Goal: Information Seeking & Learning: Learn about a topic

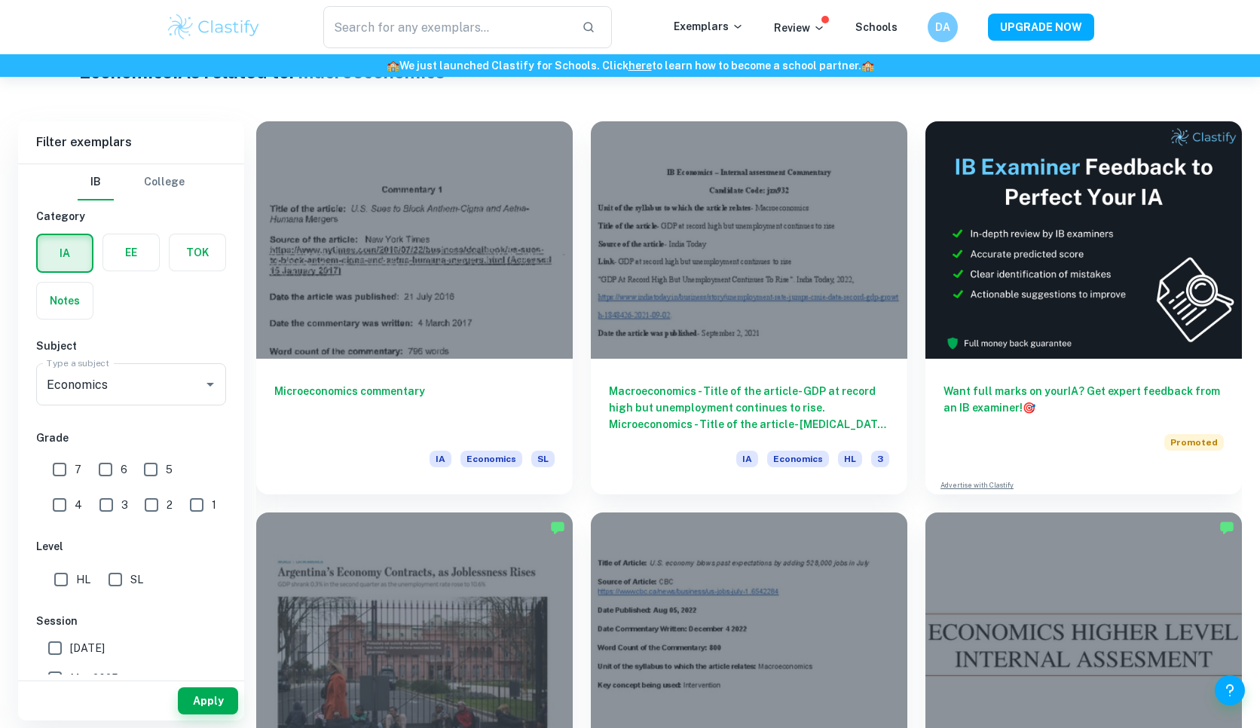
scroll to position [11, 0]
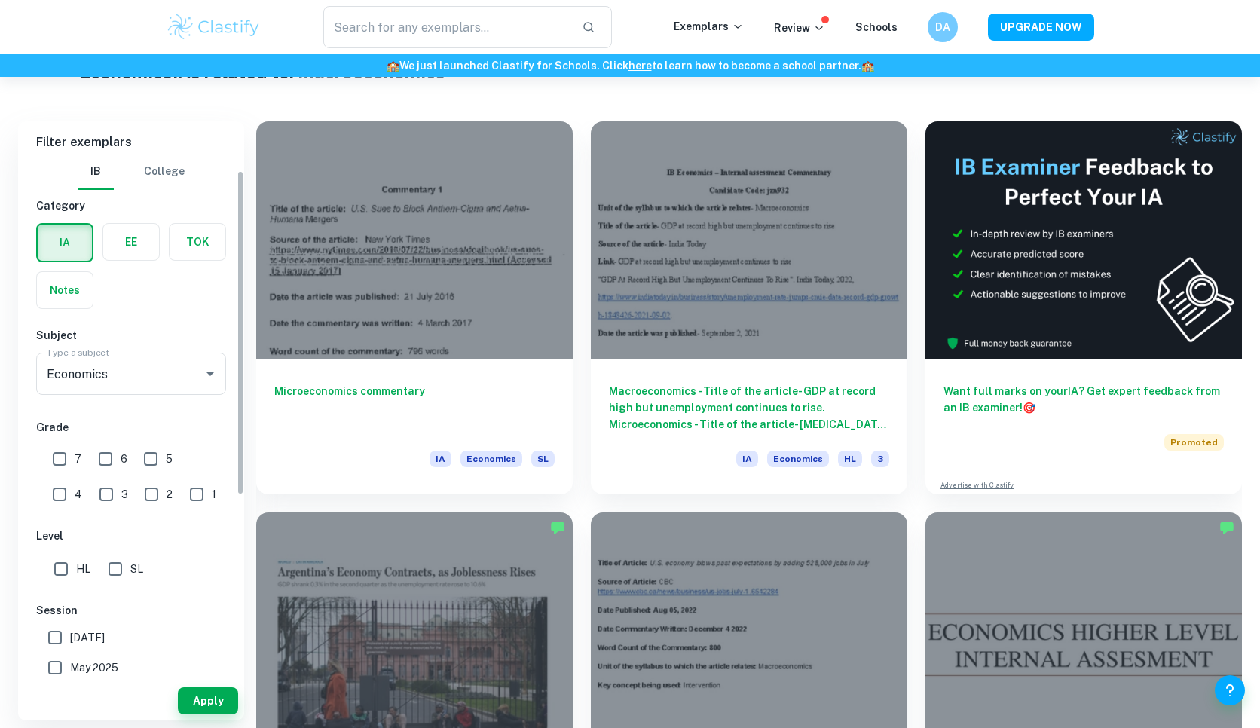
click at [121, 562] on input "SL" at bounding box center [115, 569] width 30 height 30
checkbox input "true"
click at [219, 709] on button "Apply" at bounding box center [208, 700] width 60 height 27
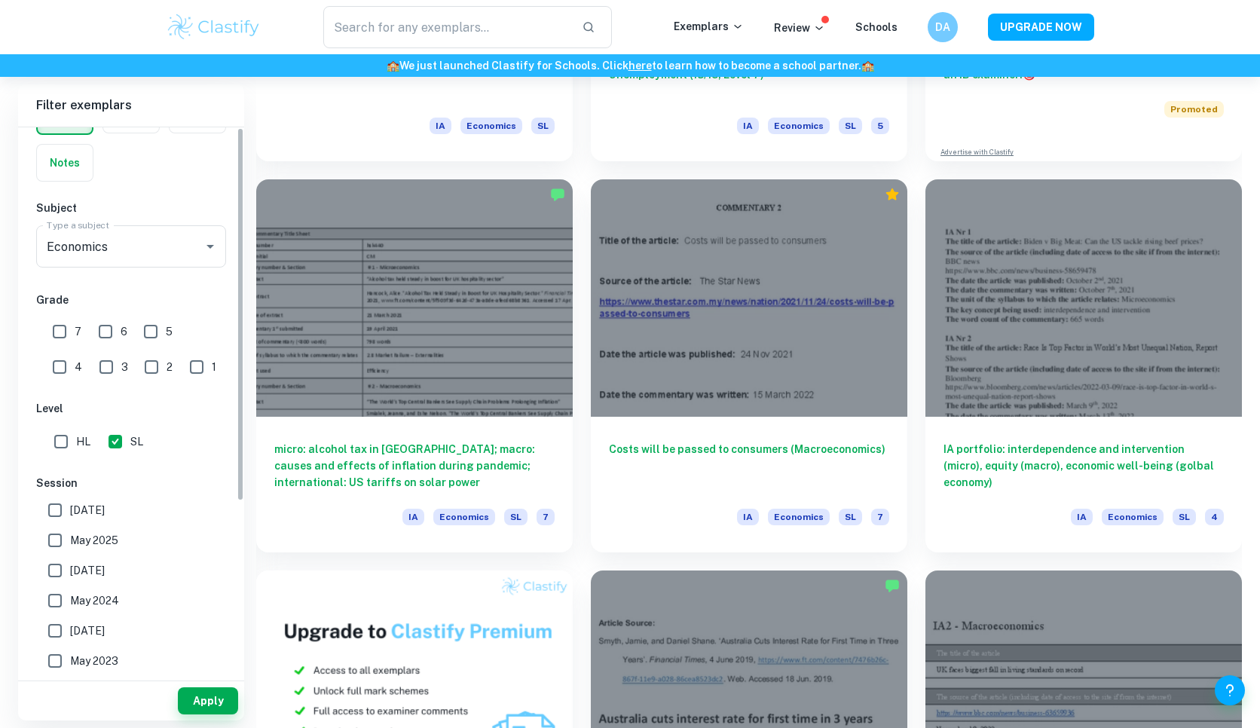
scroll to position [0, 0]
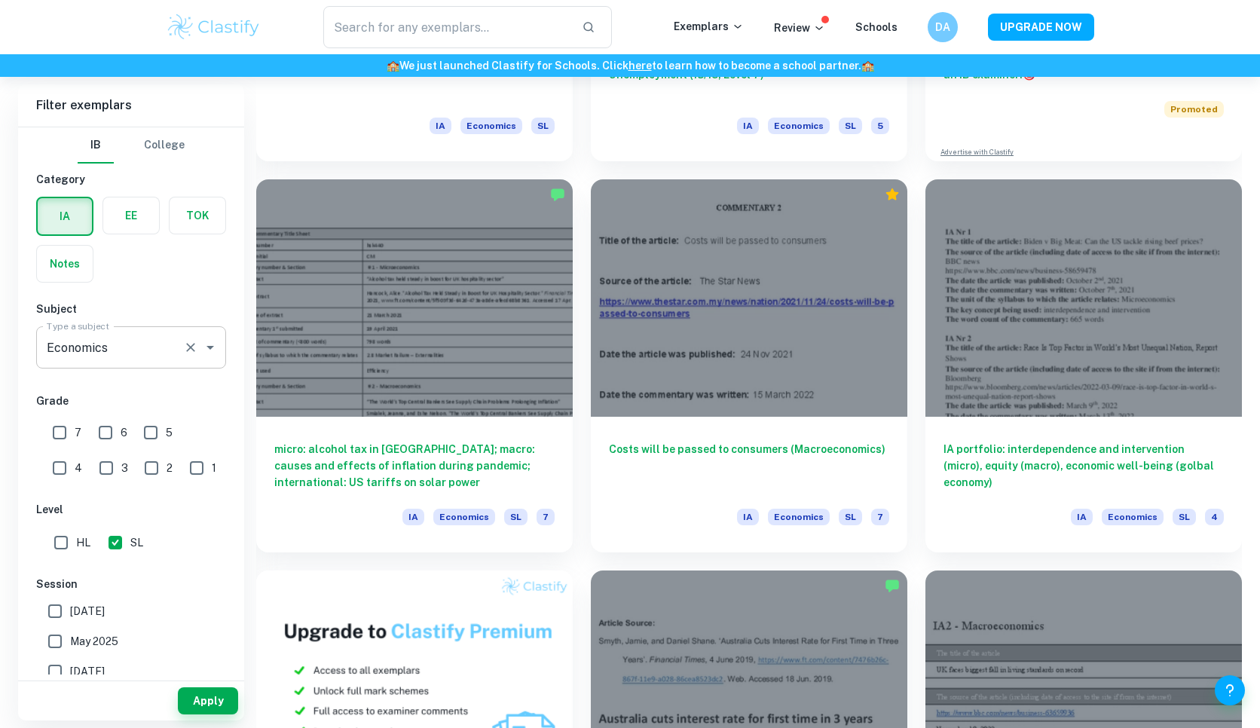
click at [201, 349] on icon "Open" at bounding box center [210, 347] width 18 height 18
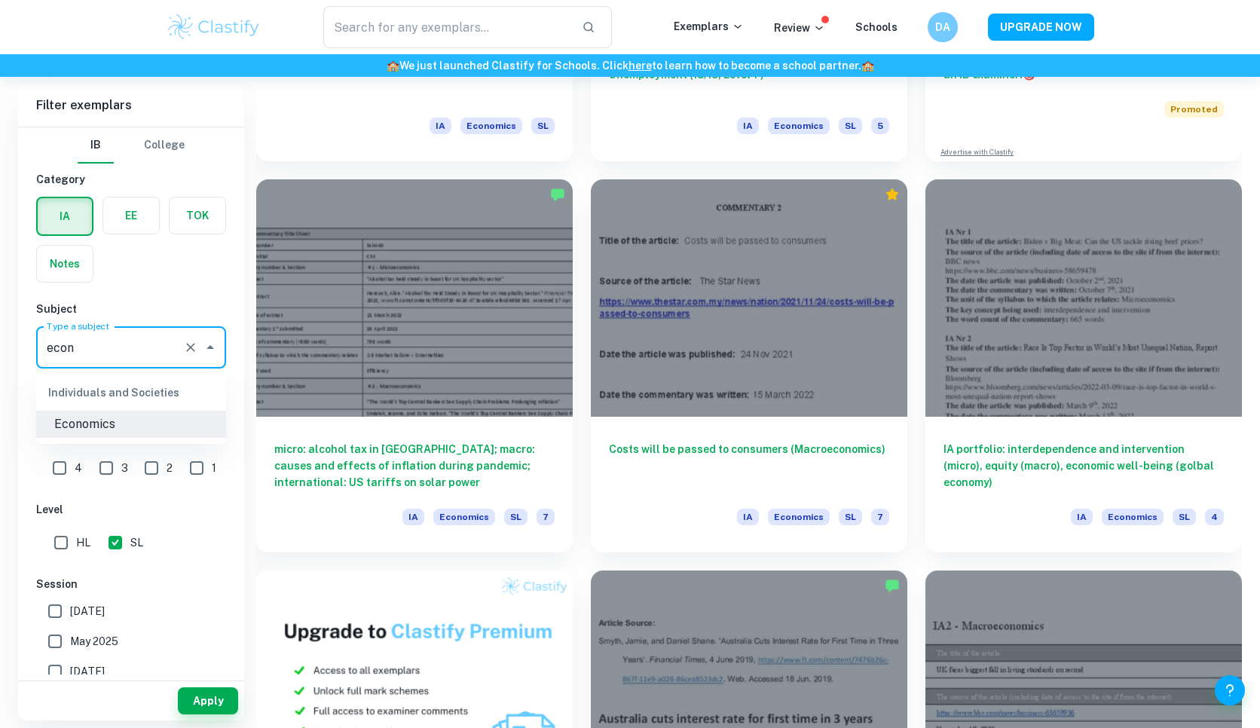
type input "econo"
click at [184, 430] on li "Economics" at bounding box center [131, 424] width 190 height 27
click at [191, 519] on div "IB College Category IA EE TOK Notes Subject Type a subject econo Type a subject…" at bounding box center [131, 527] width 226 height 801
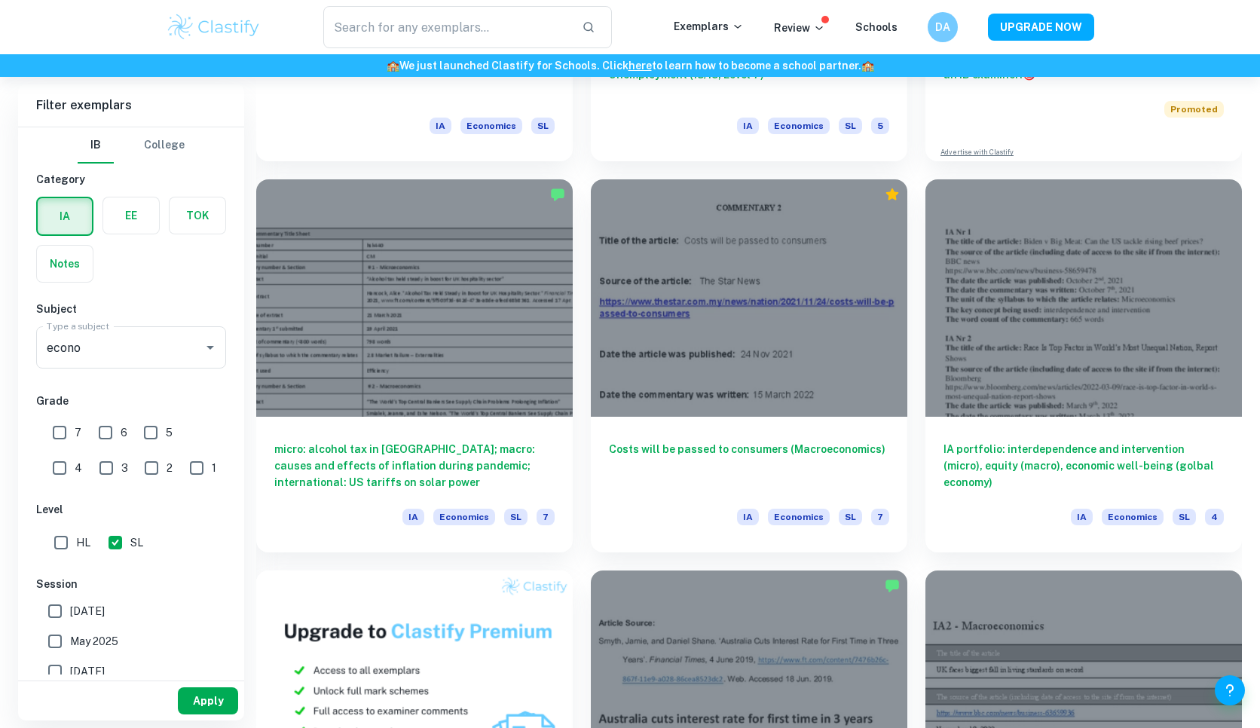
click at [223, 703] on button "Apply" at bounding box center [208, 700] width 60 height 27
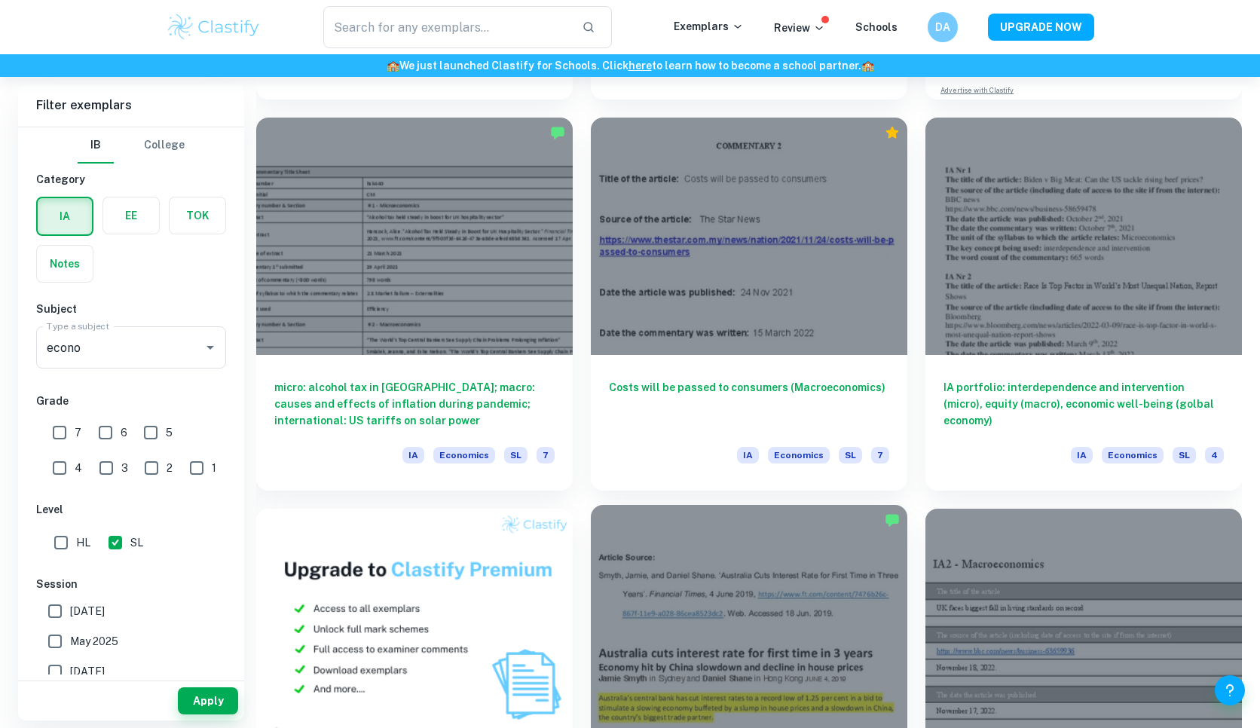
scroll to position [743, 0]
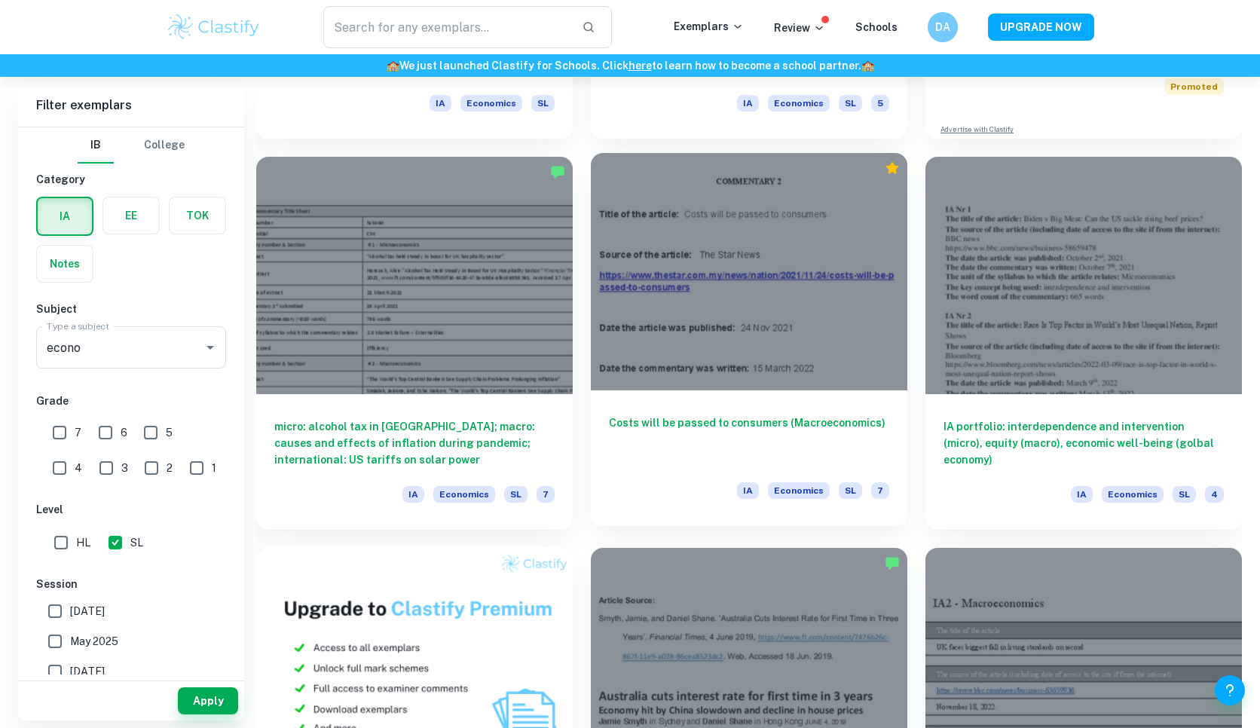
click at [762, 461] on h6 "Costs will be passed to consumers (Macroeconomics)" at bounding box center [749, 440] width 280 height 50
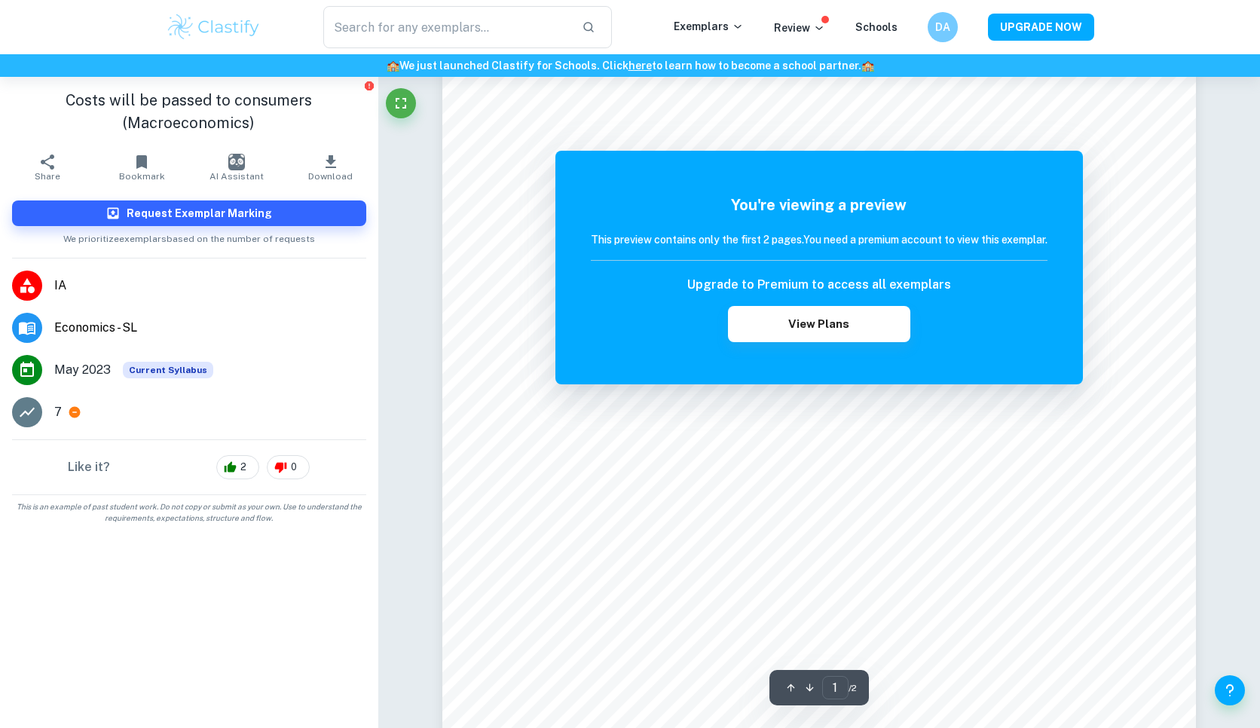
scroll to position [86, 0]
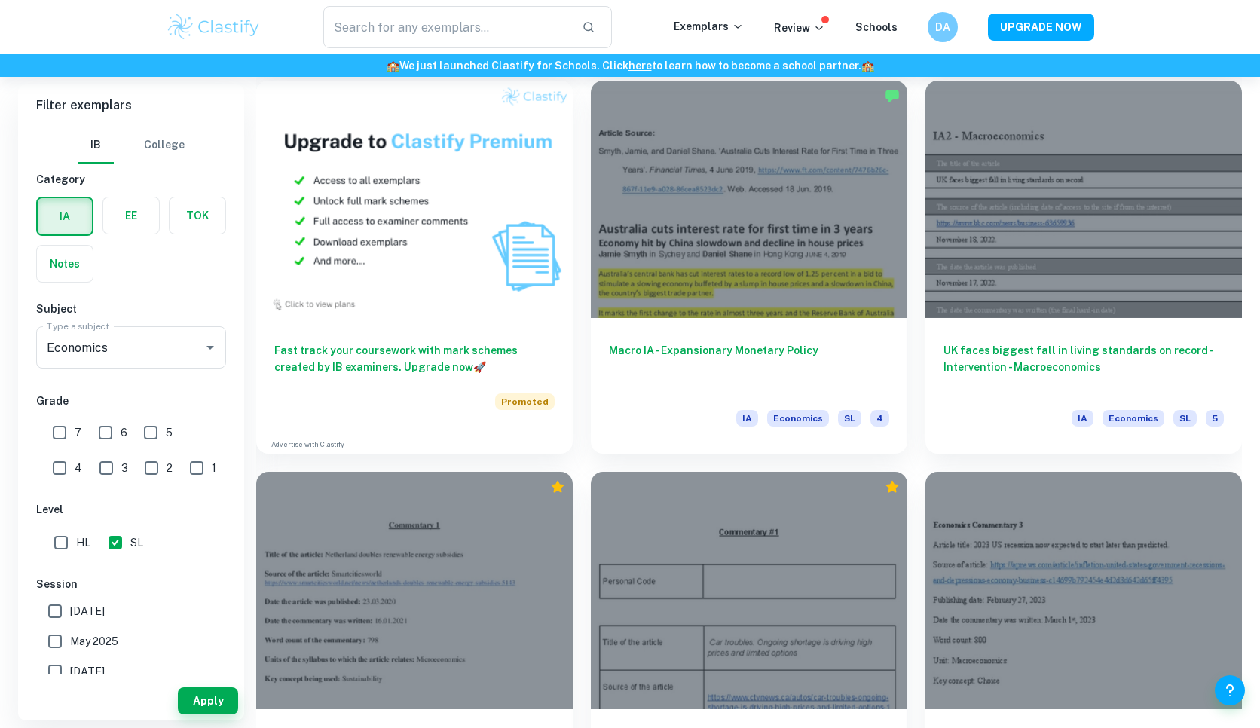
scroll to position [1220, 0]
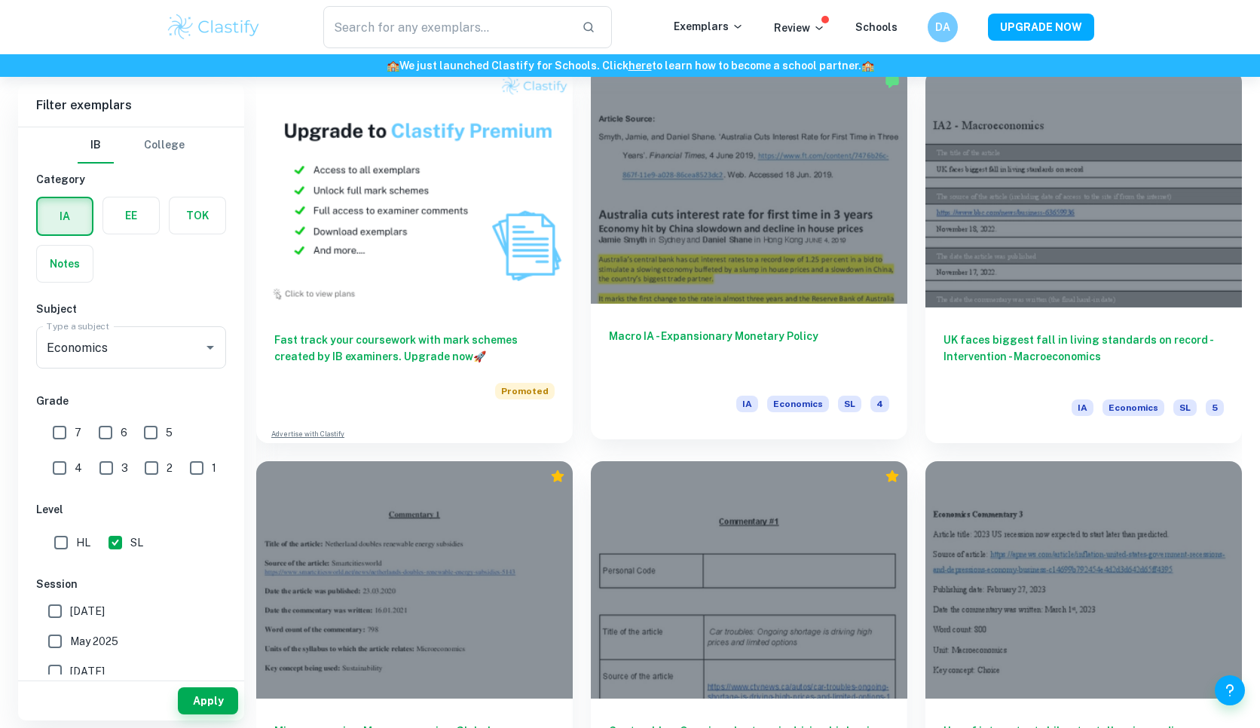
click at [837, 357] on h6 "Macro IA - Expansionary Monetary Policy" at bounding box center [749, 353] width 280 height 50
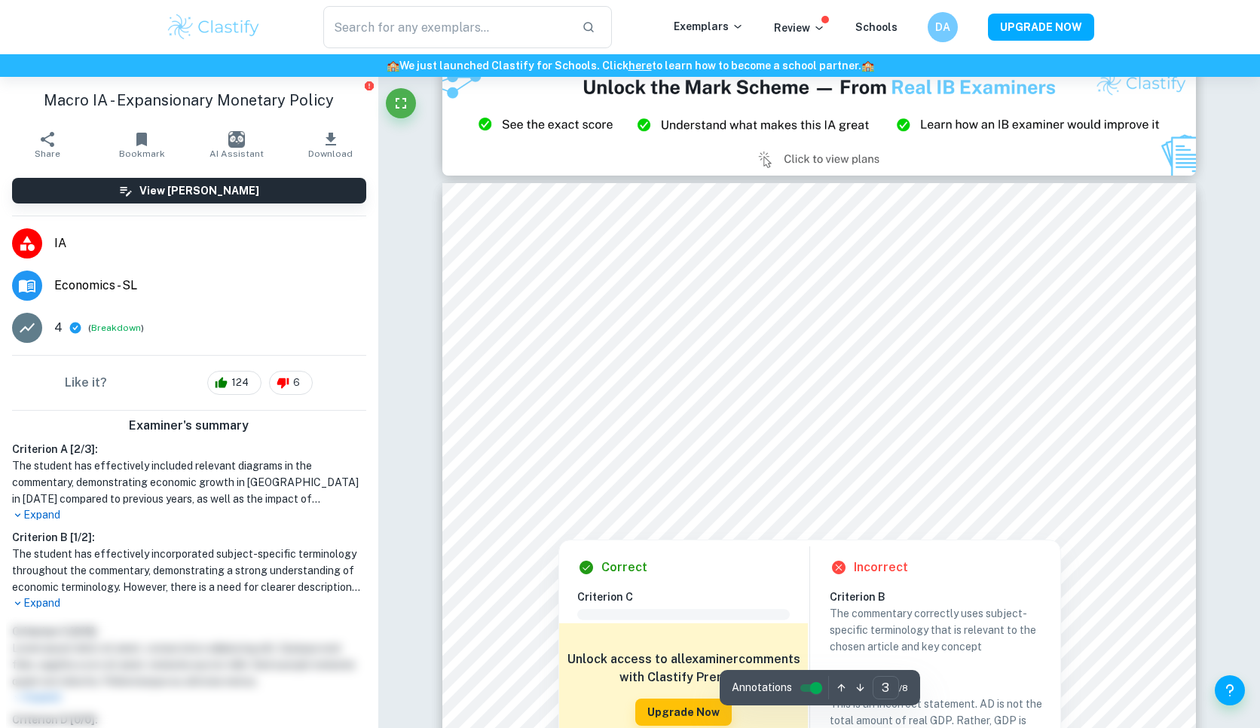
scroll to position [2318, 0]
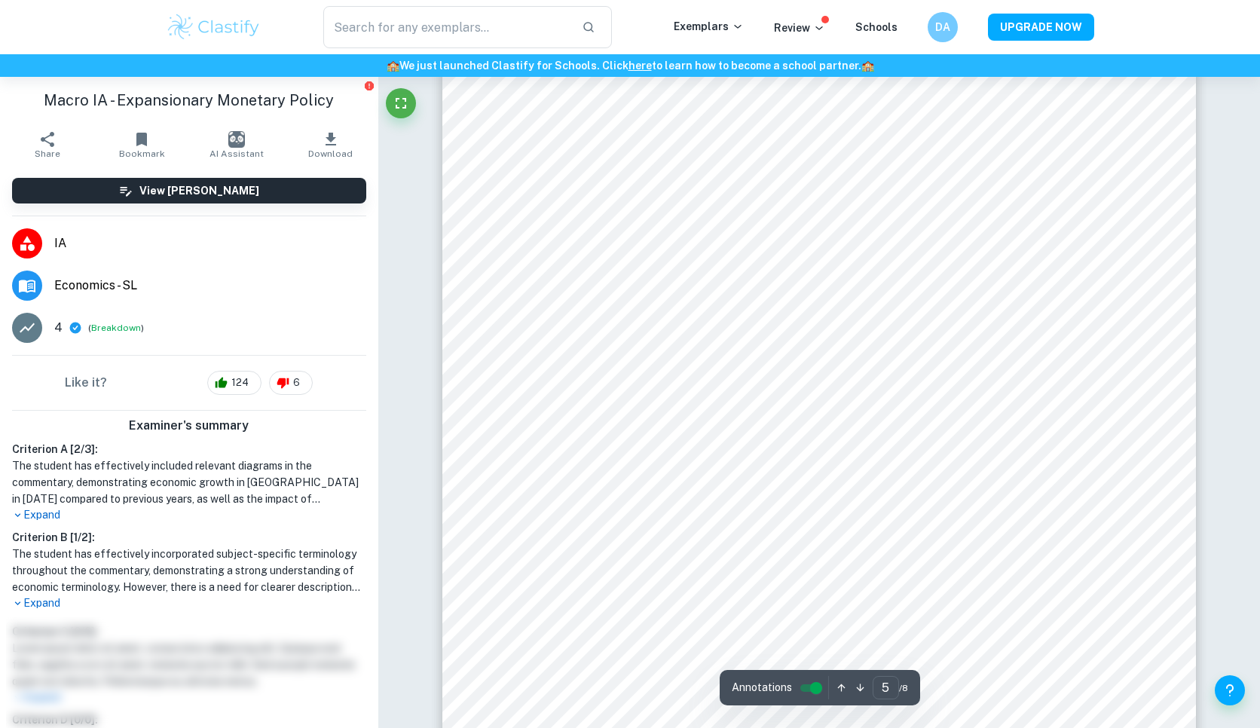
type input "4"
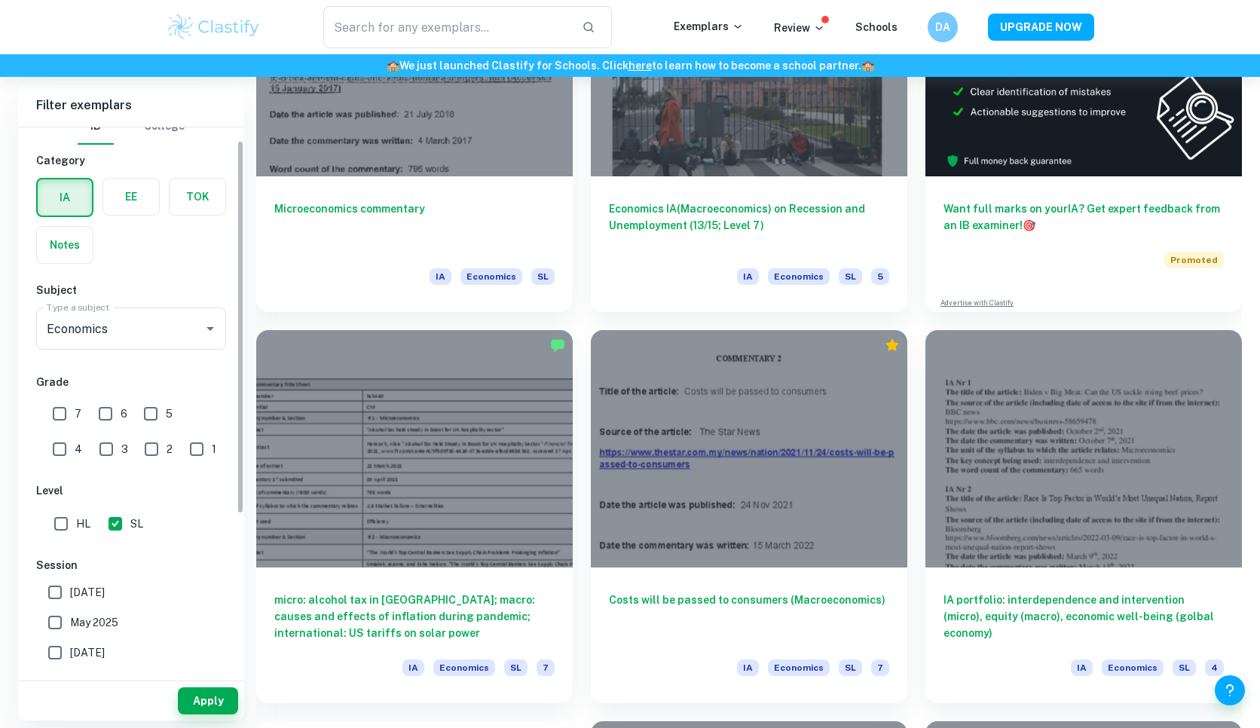
scroll to position [20, 0]
click at [60, 411] on input "7" at bounding box center [59, 413] width 30 height 30
checkbox input "true"
click at [234, 700] on button "Apply" at bounding box center [208, 700] width 60 height 27
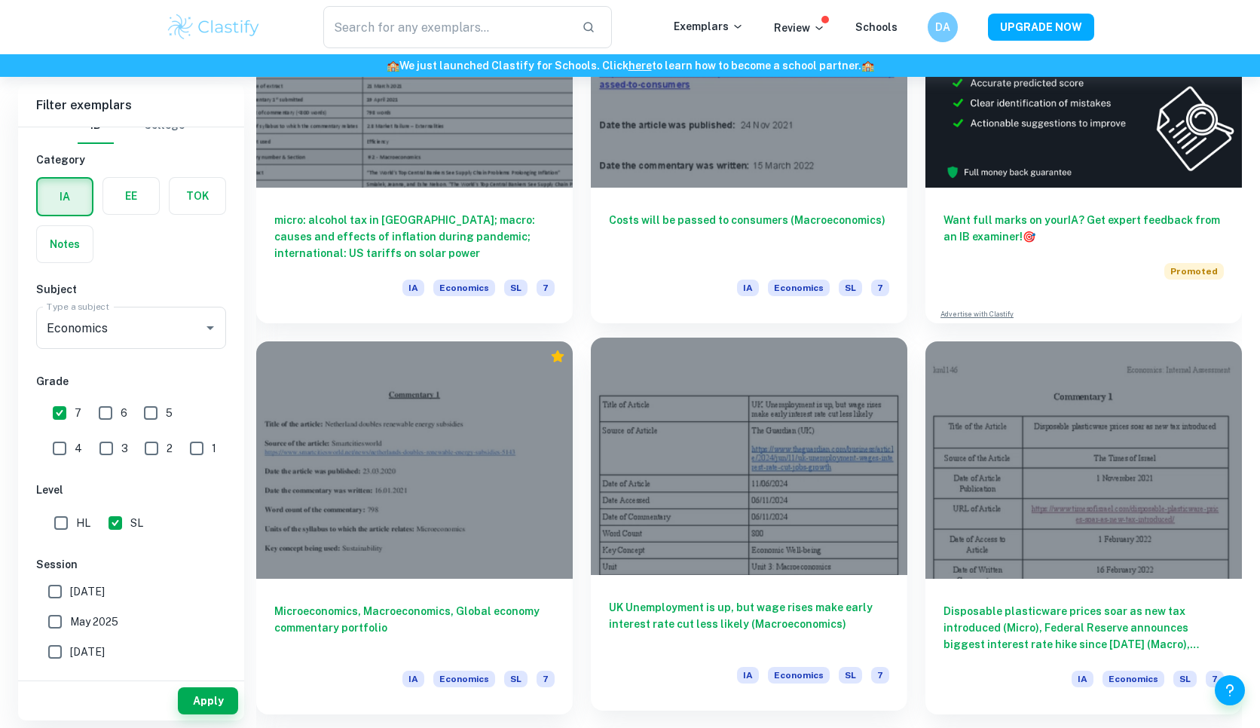
scroll to position [380, 0]
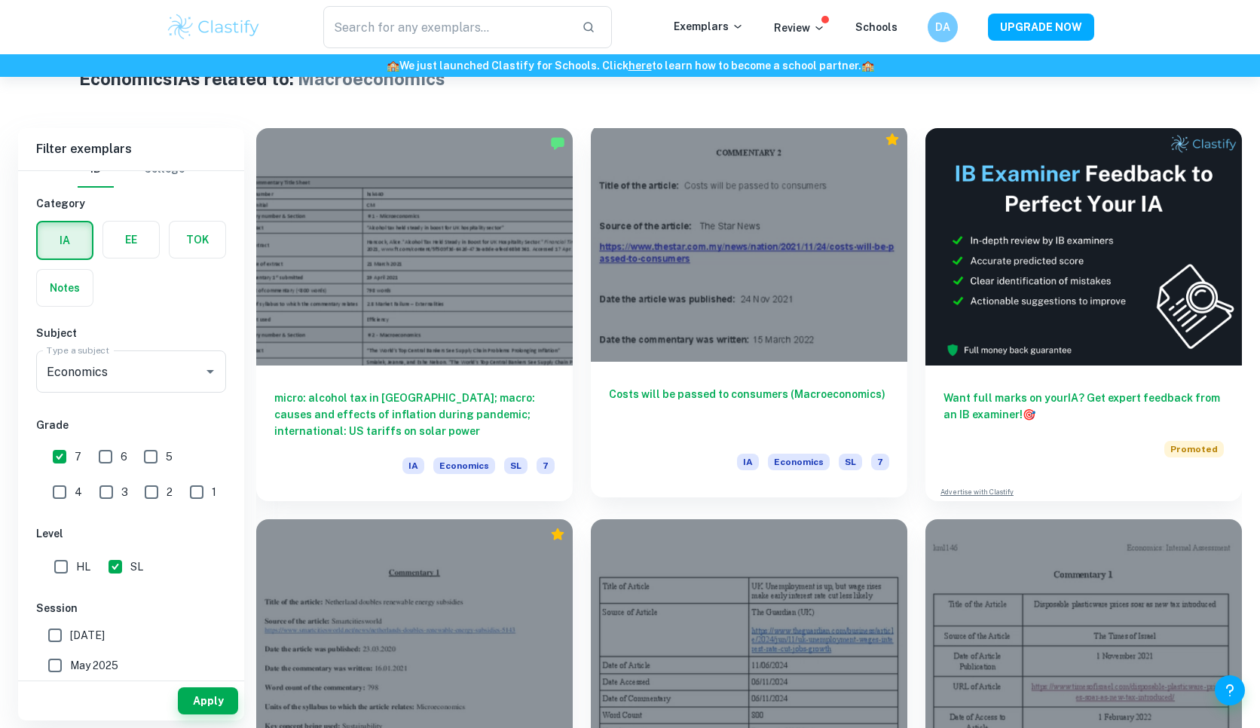
click at [778, 415] on h6 "Costs will be passed to consumers (Macroeconomics)" at bounding box center [749, 411] width 280 height 50
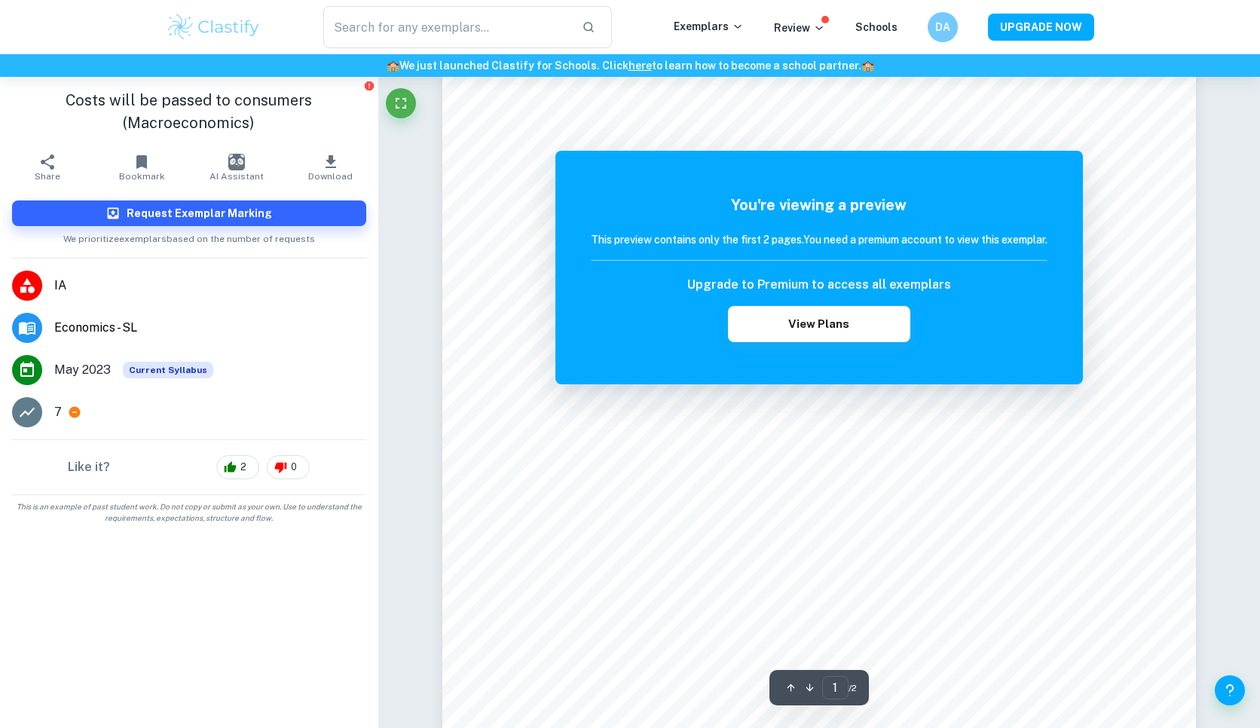
scroll to position [228, 0]
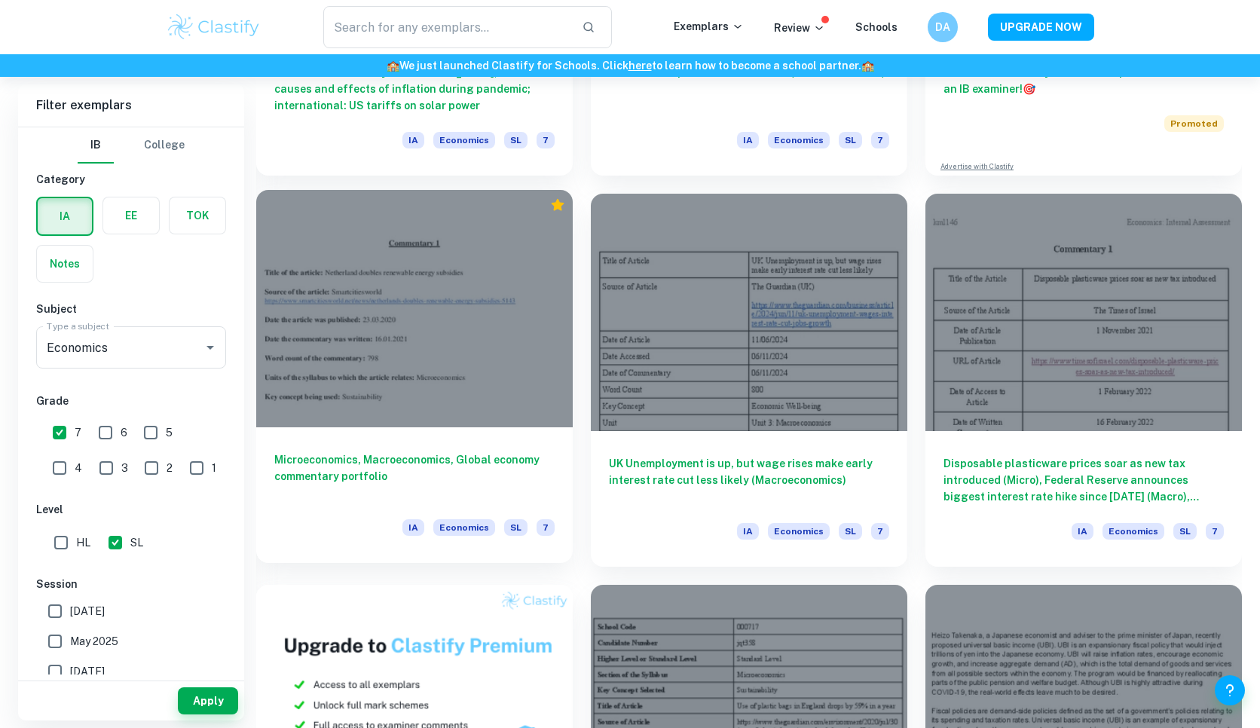
scroll to position [709, 0]
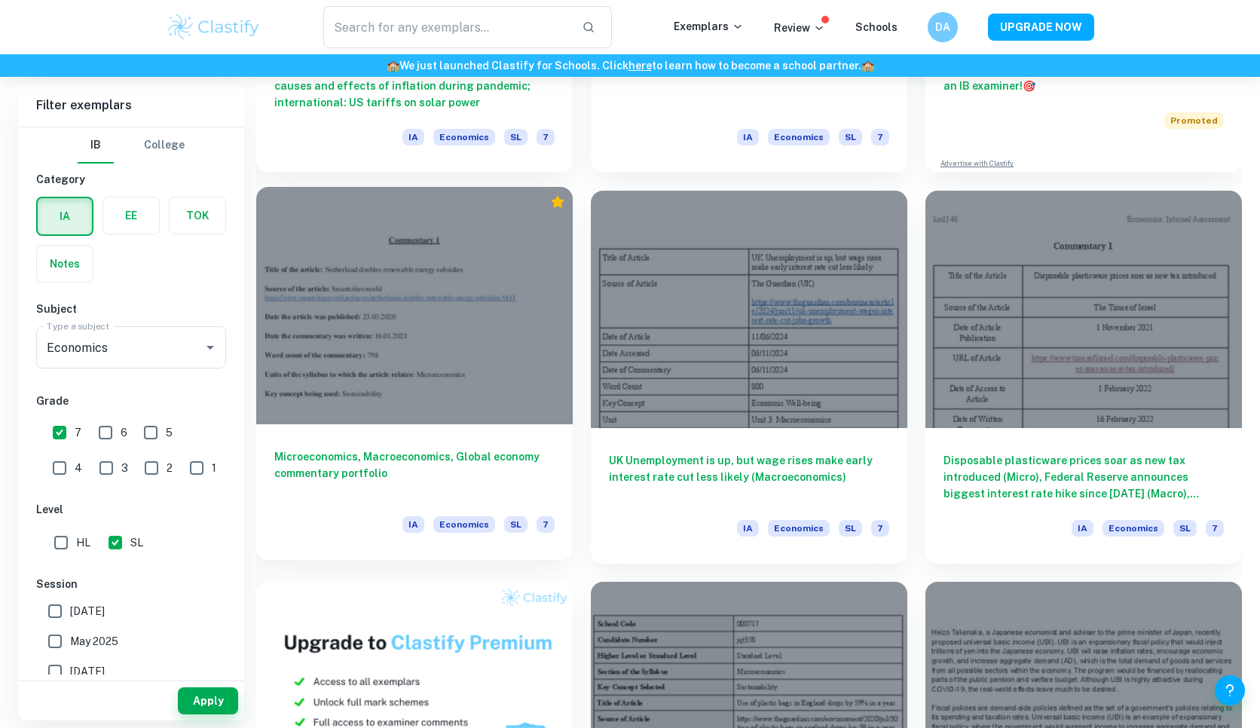
click at [516, 463] on h6 "Microeconomics, Macroeconomics, Global economy commentary portfolio" at bounding box center [414, 474] width 280 height 50
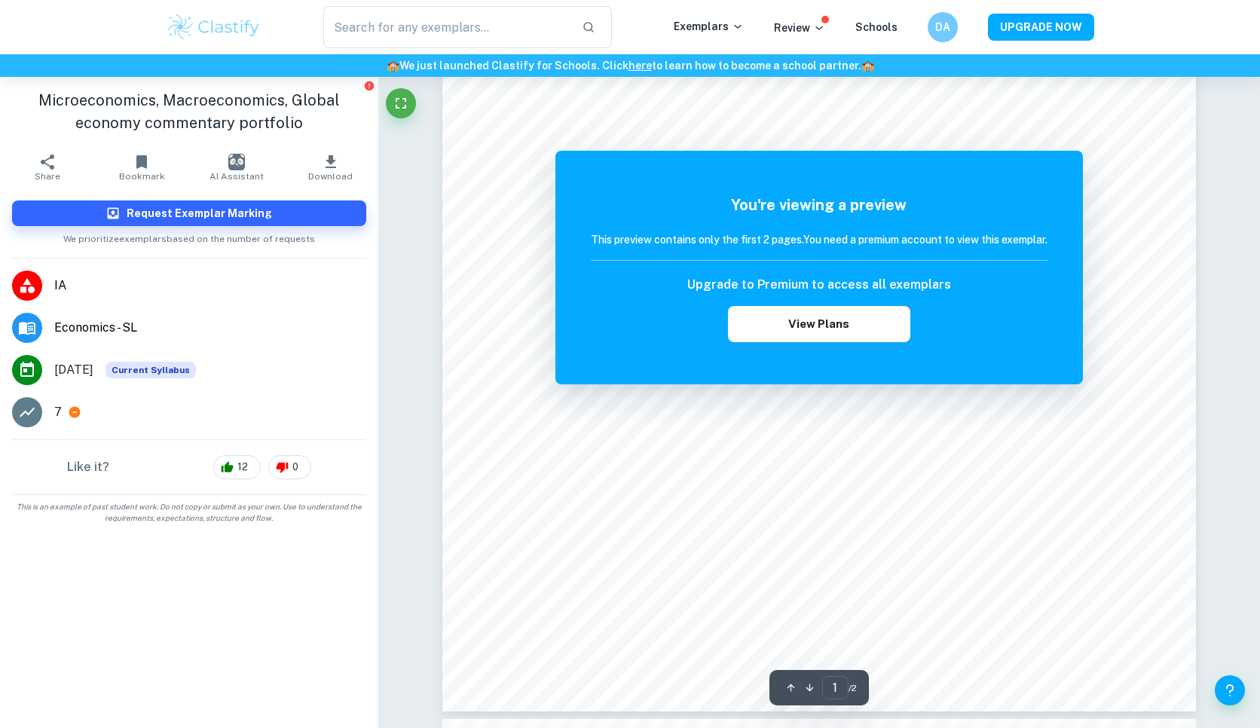
scroll to position [847, 0]
